Goal: Find specific page/section: Find specific page/section

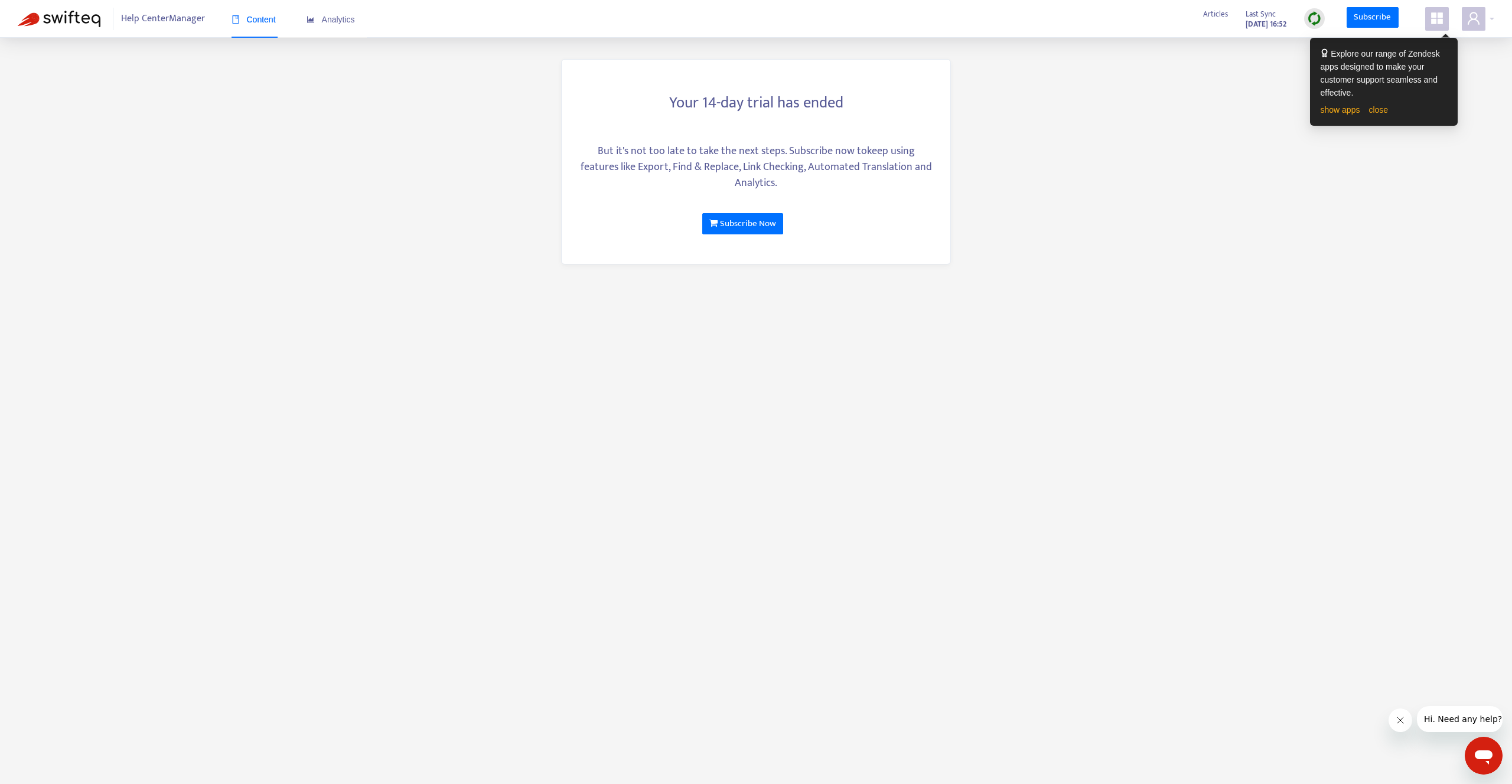
click at [1440, 18] on icon "appstore" at bounding box center [1437, 18] width 14 height 14
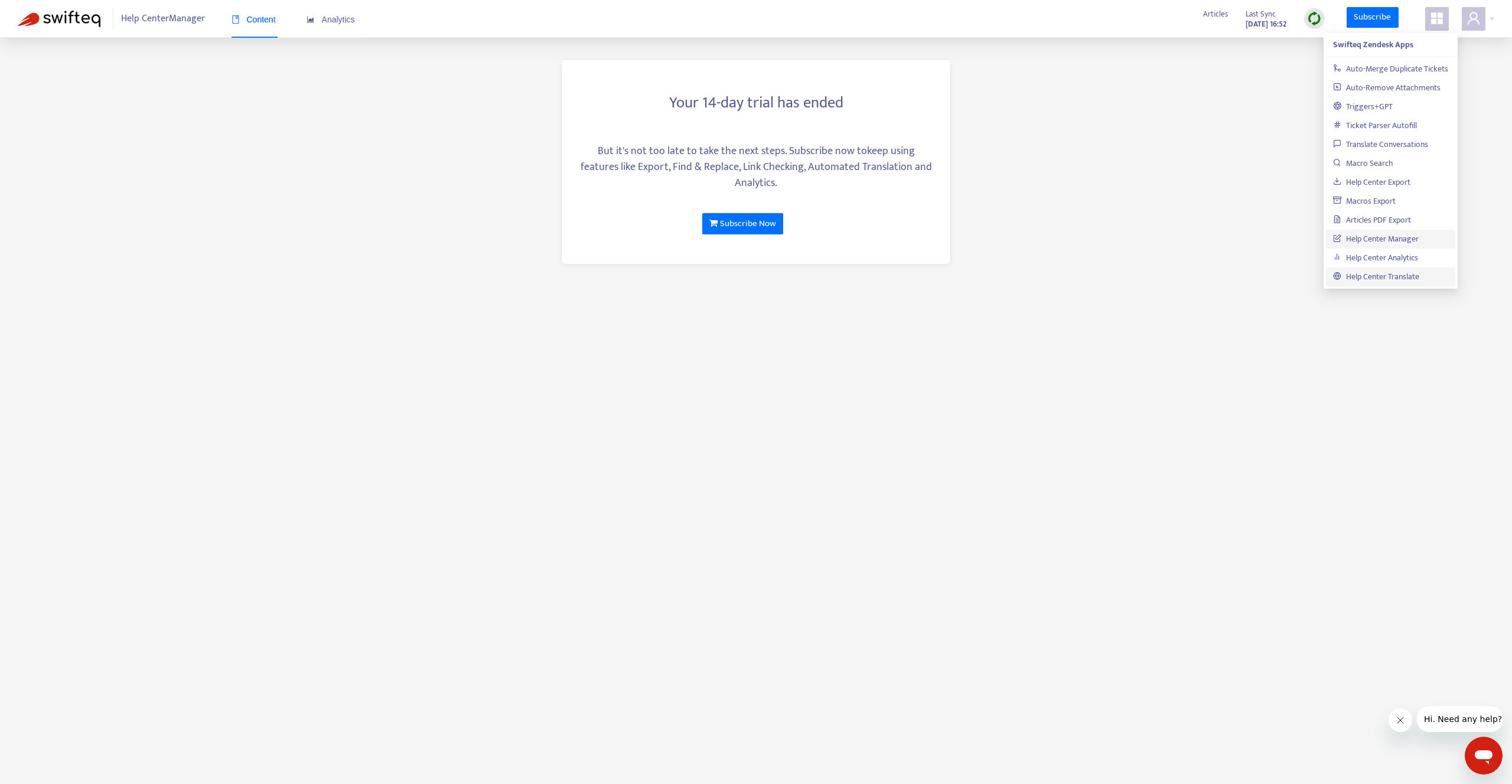
click at [1371, 274] on link "Help Center Translate" at bounding box center [1376, 276] width 86 height 13
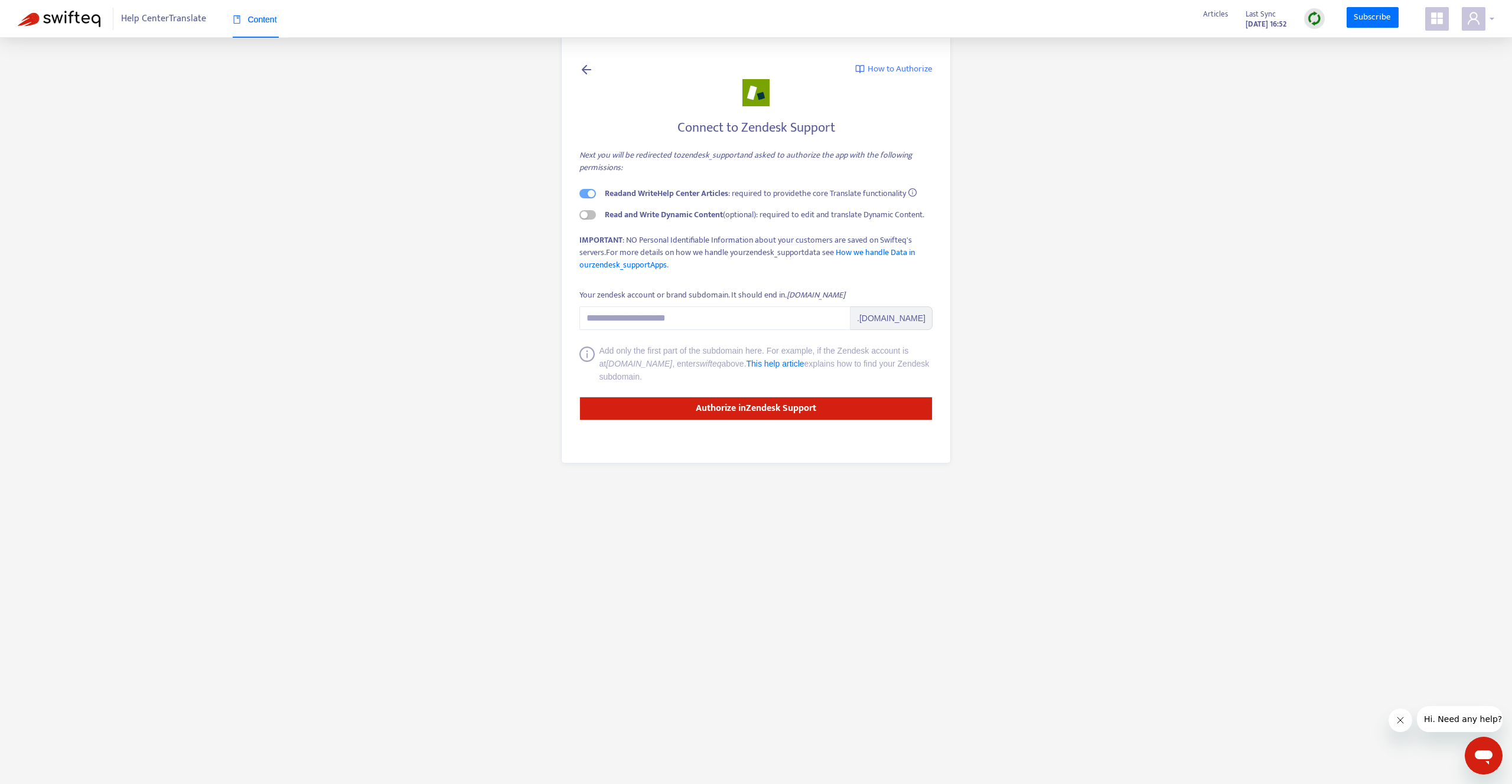
click at [1473, 15] on icon "user" at bounding box center [1473, 18] width 14 height 14
